Goal: Information Seeking & Learning: Learn about a topic

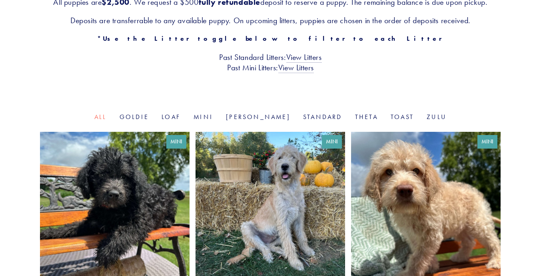
scroll to position [200, 0]
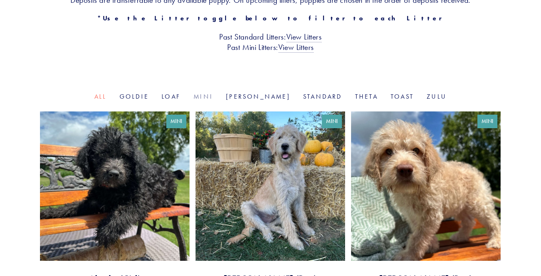
click at [213, 97] on link "Mini" at bounding box center [203, 97] width 20 height 8
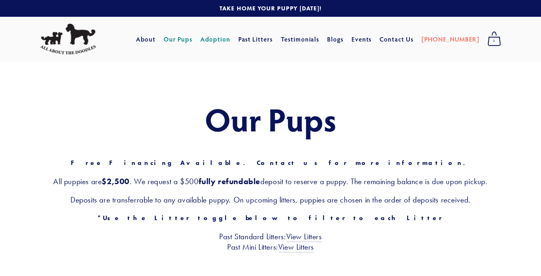
click at [230, 37] on link "Adoption" at bounding box center [215, 39] width 30 height 14
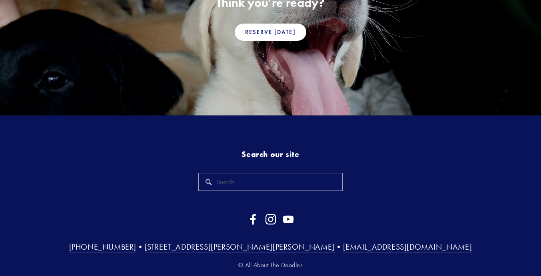
scroll to position [671, 0]
